Goal: Transaction & Acquisition: Purchase product/service

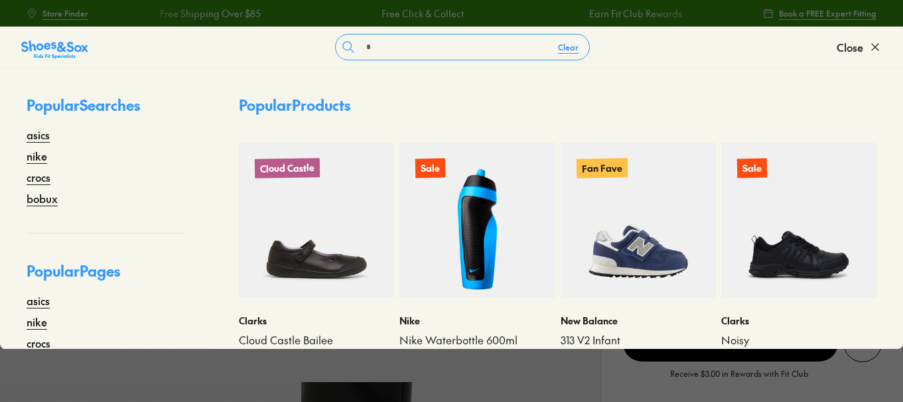
select select "*"
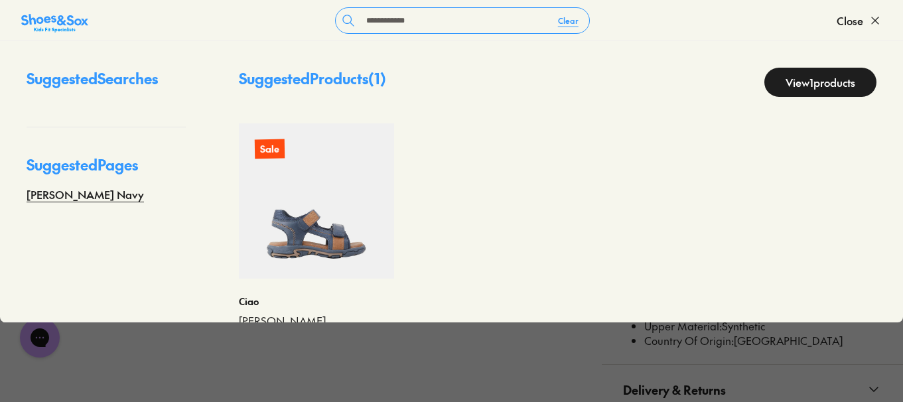
scroll to position [56, 0]
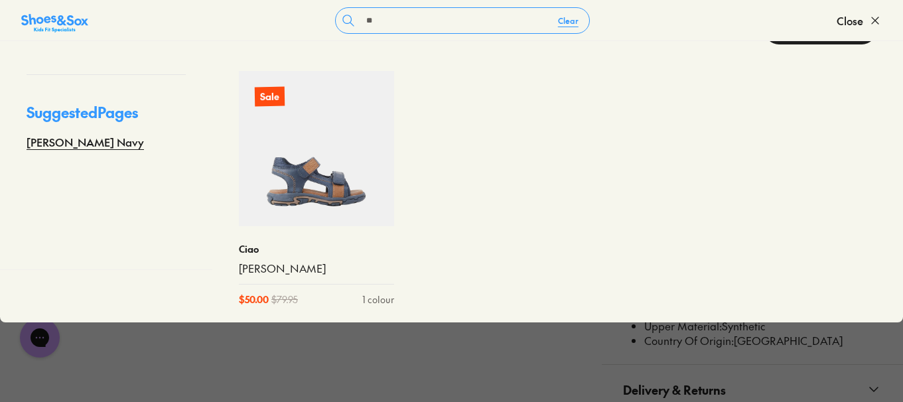
type input "*"
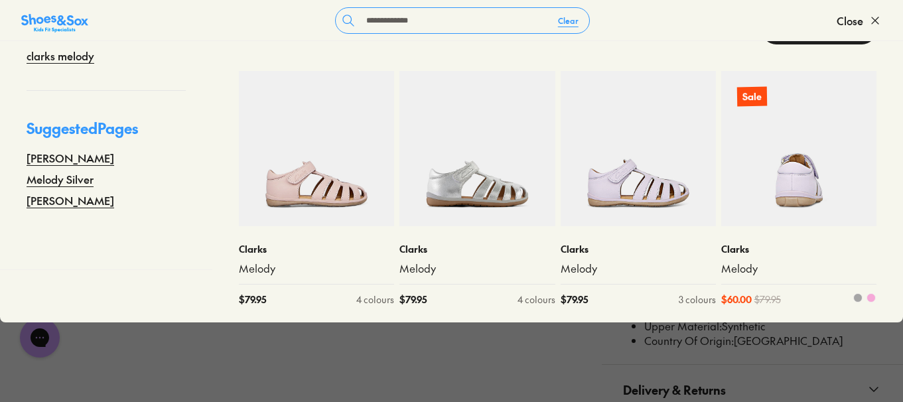
type input "**********"
click at [817, 178] on img at bounding box center [798, 148] width 155 height 155
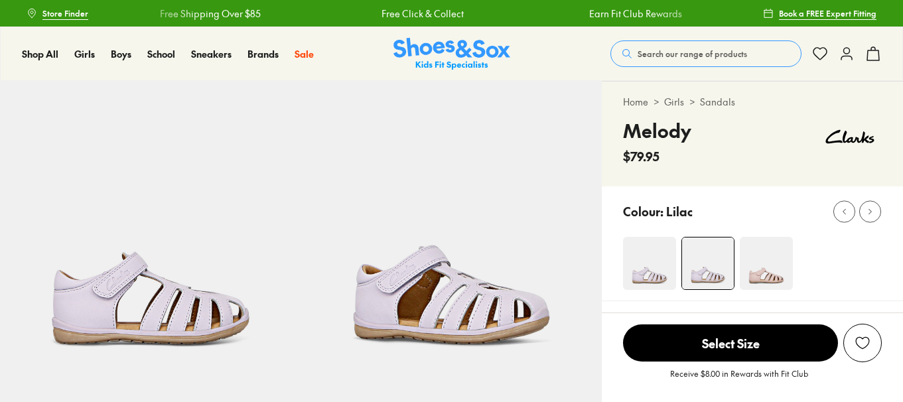
click at [766, 267] on img at bounding box center [766, 263] width 53 height 53
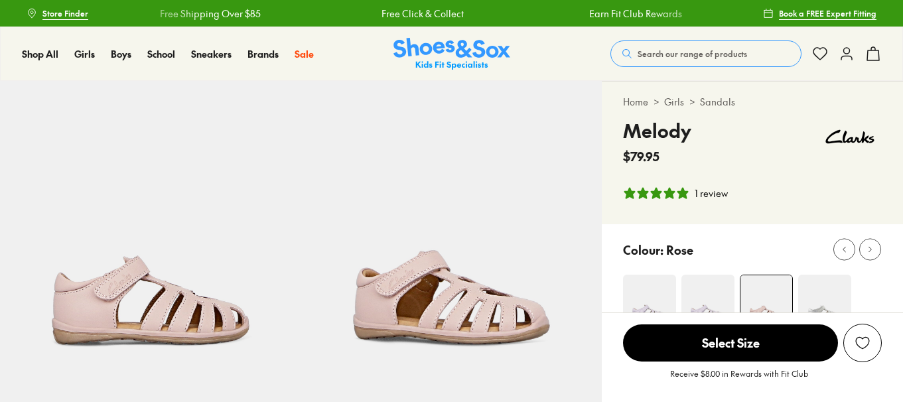
select select "*"
